Goal: Navigation & Orientation: Find specific page/section

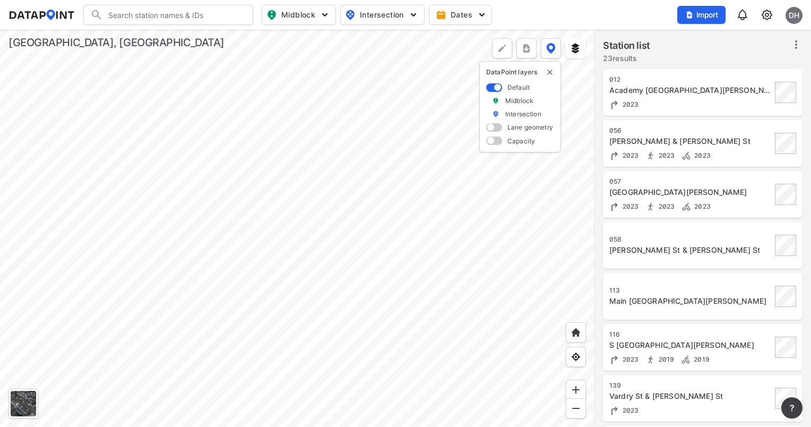
click at [183, 266] on div at bounding box center [297, 228] width 595 height 397
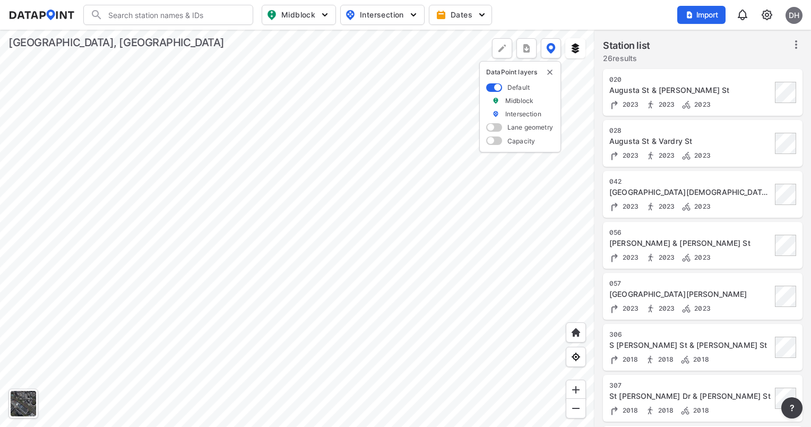
click at [390, 202] on div at bounding box center [297, 228] width 595 height 397
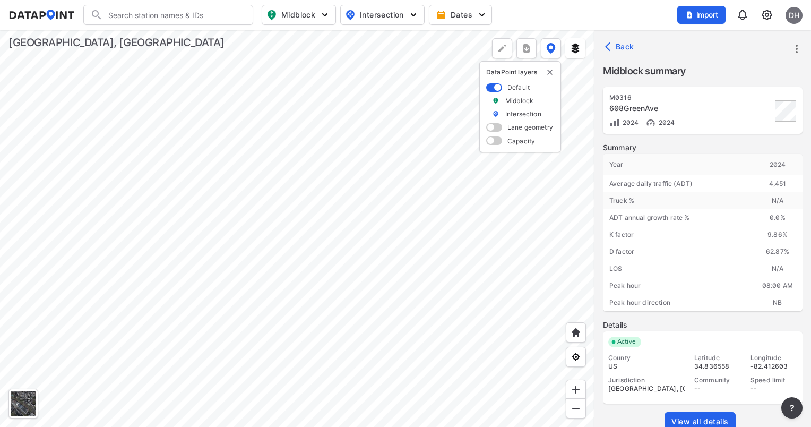
click at [392, 307] on div at bounding box center [297, 228] width 595 height 397
click at [202, 353] on div at bounding box center [297, 228] width 595 height 397
click at [96, 327] on div at bounding box center [297, 228] width 595 height 397
click at [260, 294] on div at bounding box center [297, 228] width 595 height 397
click at [207, 277] on div at bounding box center [297, 228] width 595 height 397
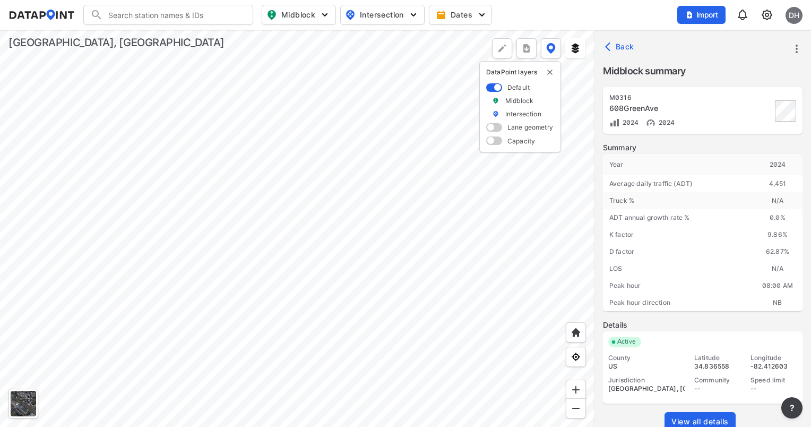
click at [241, 264] on div at bounding box center [297, 228] width 595 height 397
click at [236, 355] on div at bounding box center [297, 228] width 595 height 397
click at [370, 338] on div at bounding box center [297, 228] width 595 height 397
click at [287, 329] on div at bounding box center [297, 228] width 595 height 397
click at [307, 188] on div at bounding box center [297, 228] width 595 height 397
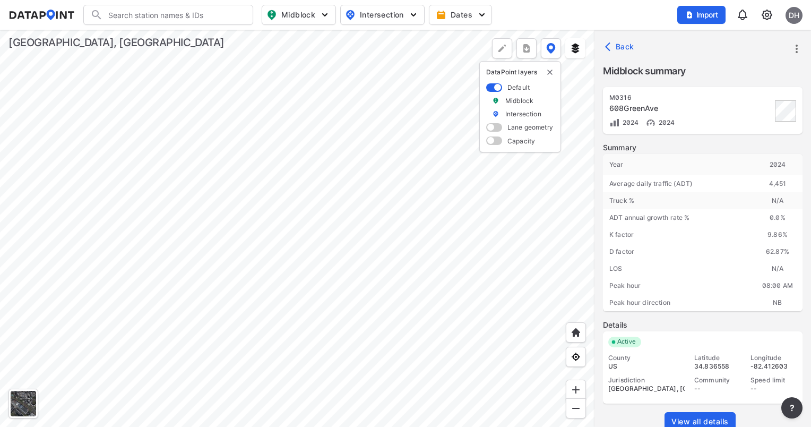
click at [194, 140] on div at bounding box center [297, 228] width 595 height 397
